Goal: Task Accomplishment & Management: Manage account settings

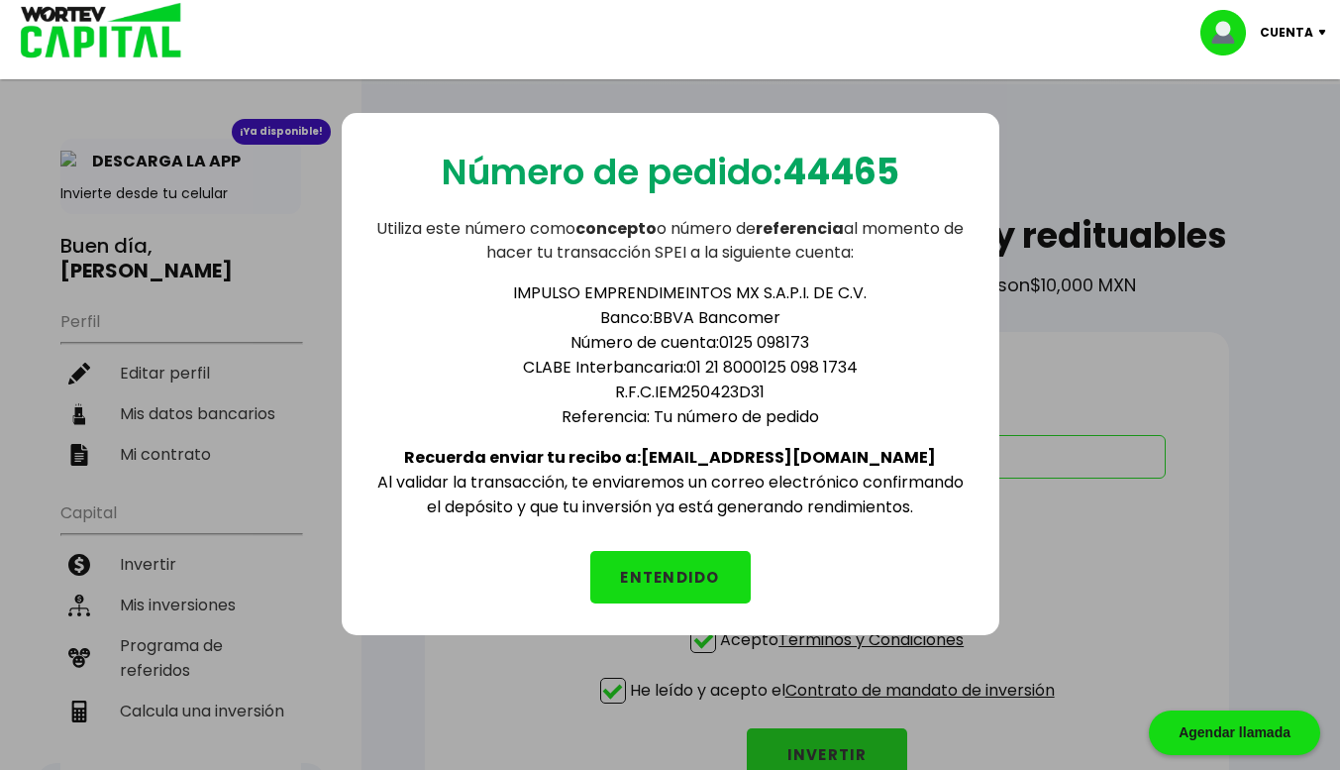
scroll to position [117, 0]
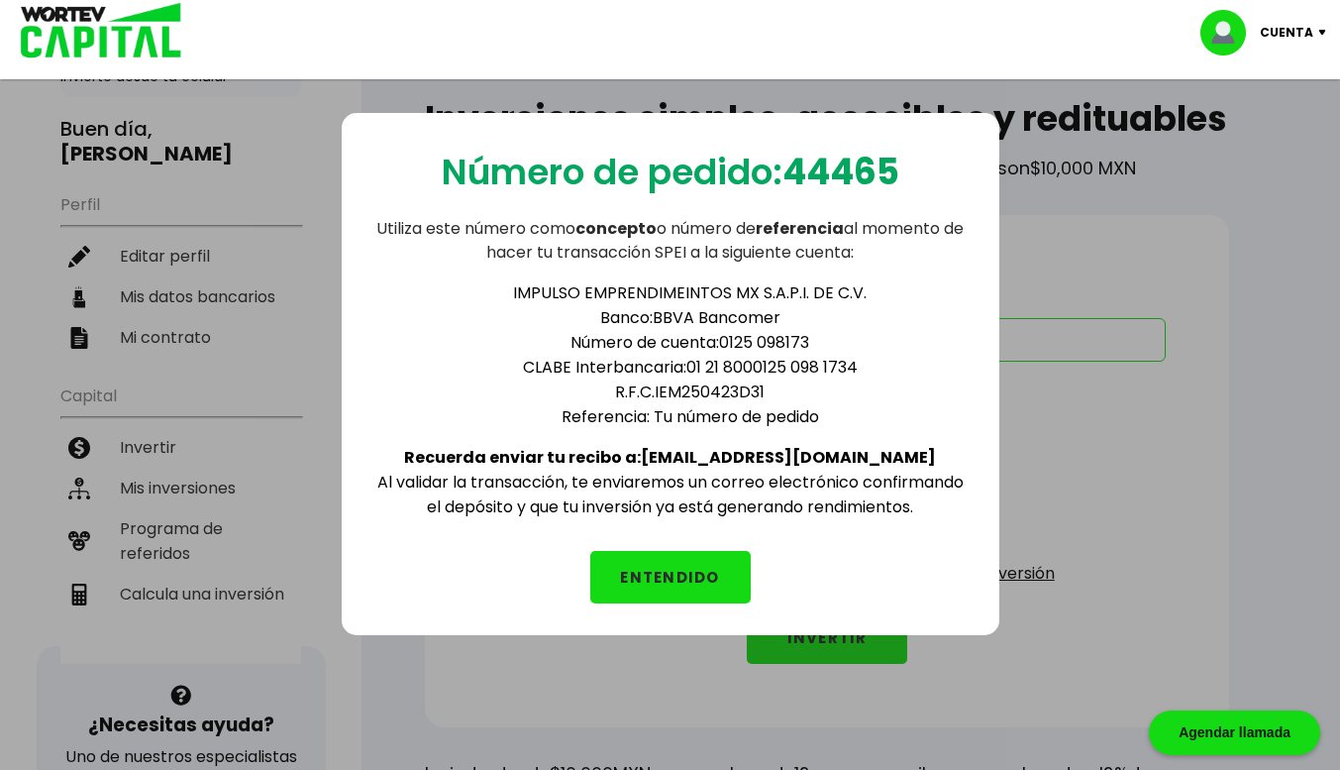
click at [670, 556] on button "ENTENDIDO" at bounding box center [670, 577] width 160 height 52
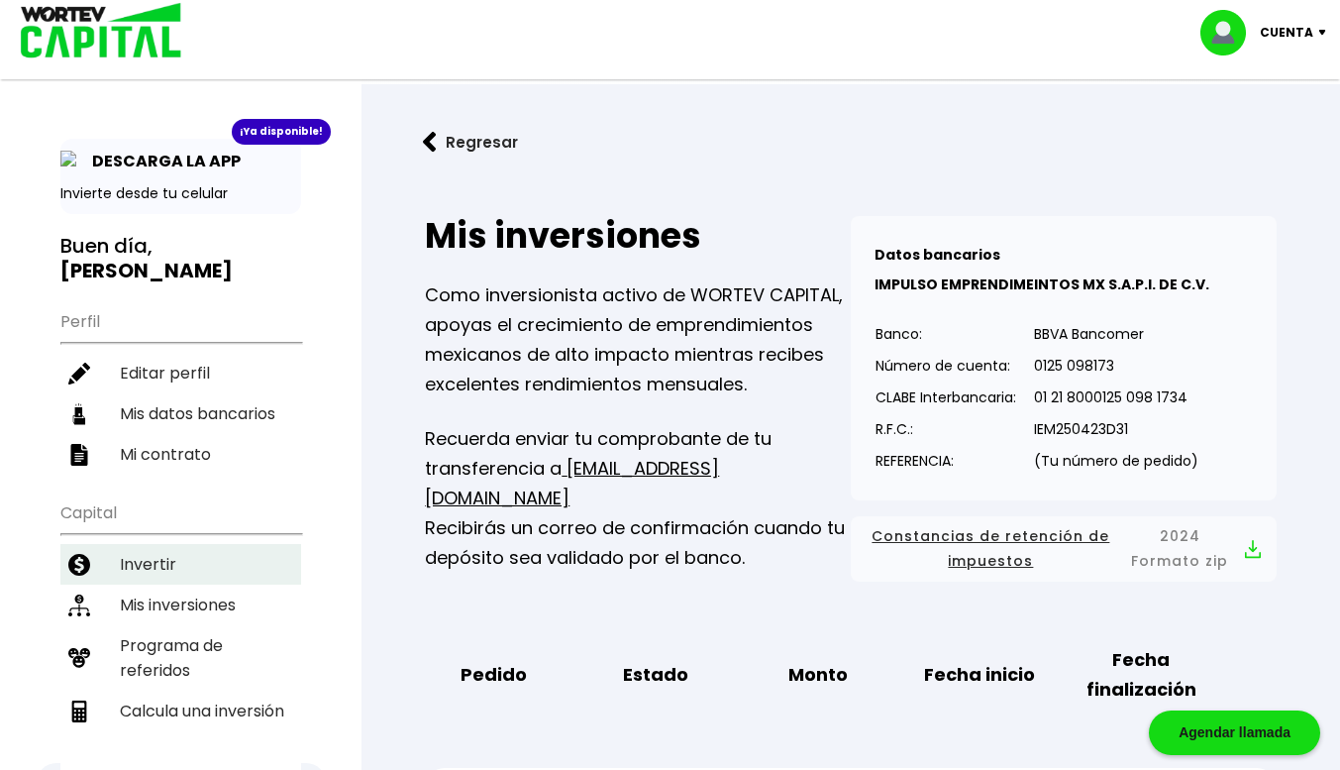
click at [166, 544] on li "Invertir" at bounding box center [180, 564] width 241 height 41
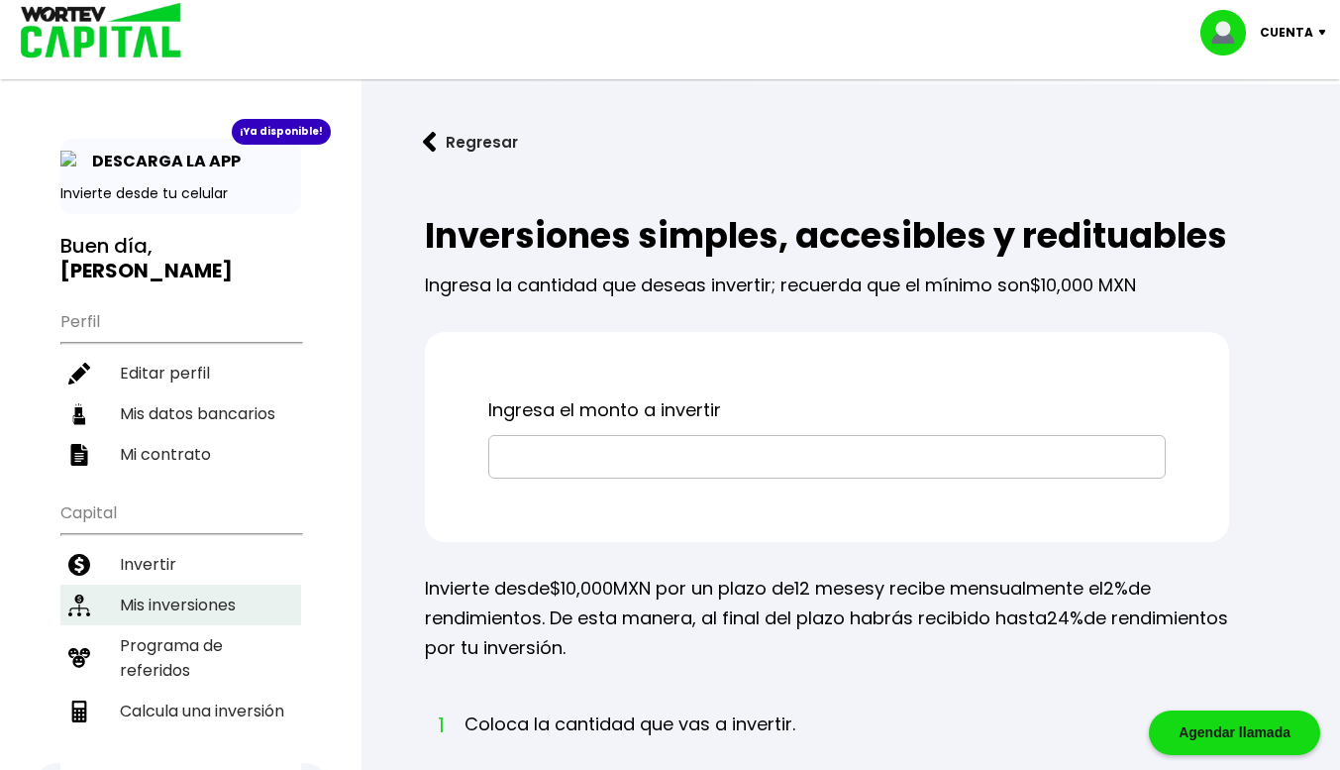
click at [190, 584] on li "Mis inversiones" at bounding box center [180, 604] width 241 height 41
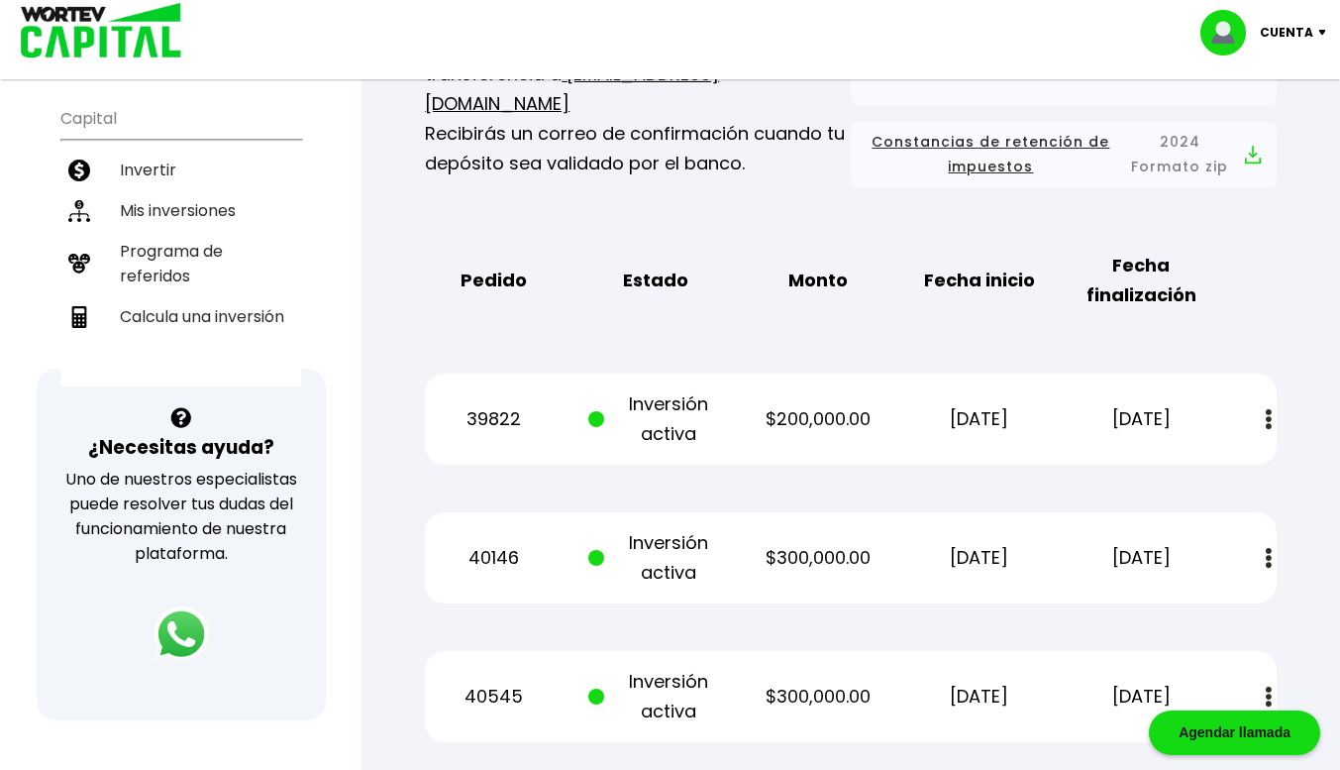
scroll to position [395, 0]
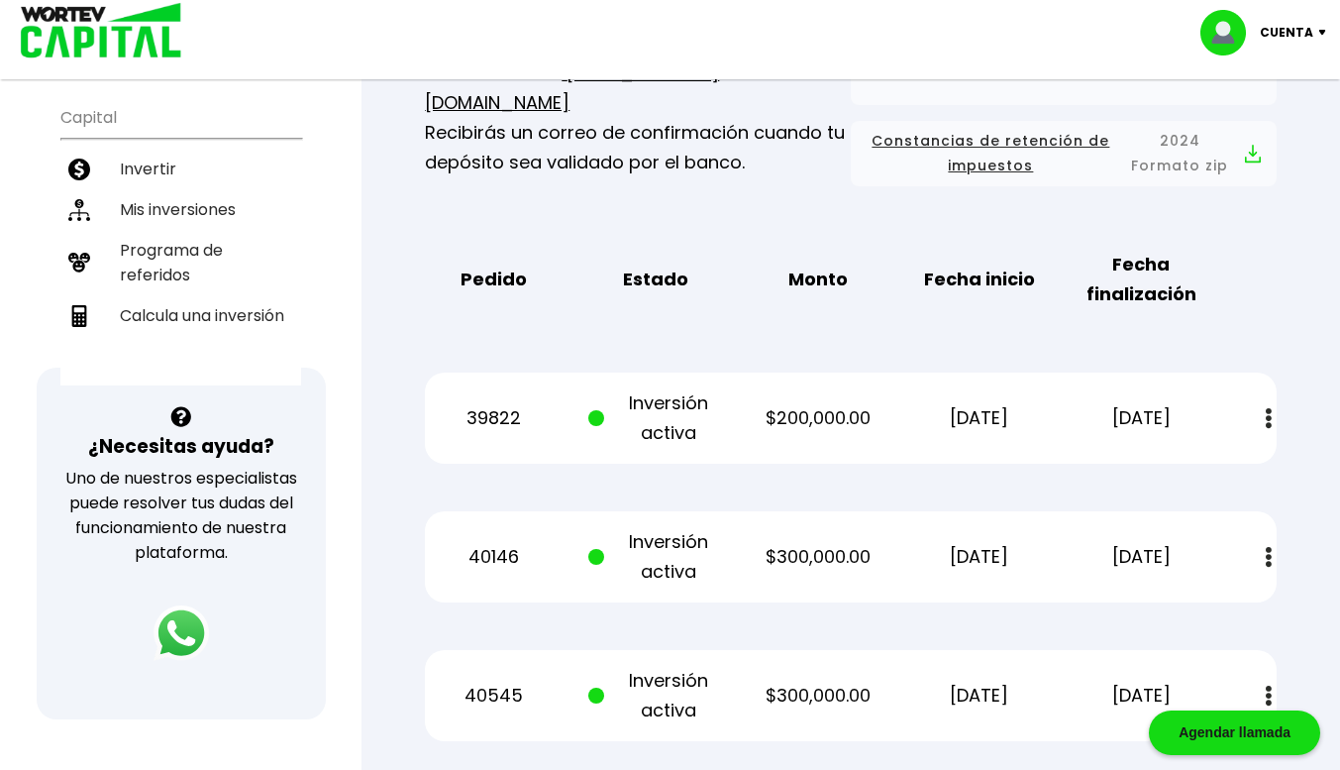
click at [1316, 24] on div "Cuenta" at bounding box center [1271, 33] width 140 height 46
click at [1251, 133] on li "Cerrar sesión" at bounding box center [1266, 132] width 158 height 41
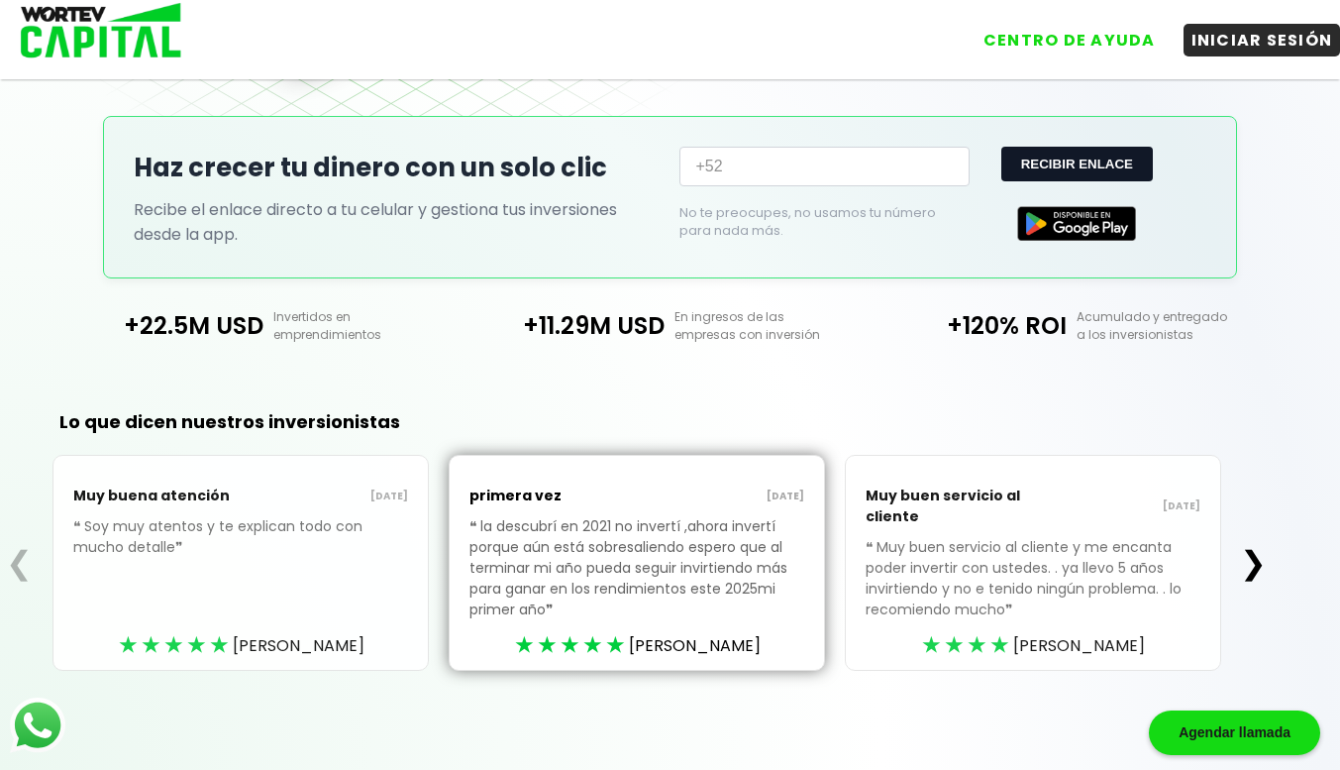
scroll to position [390, 0]
click at [1093, 366] on div "+22.5M USD Invertidos en emprendimientos +11.29M USD En ingresos de las empresa…" at bounding box center [670, 325] width 1340 height 95
